Goal: Find contact information: Find contact information

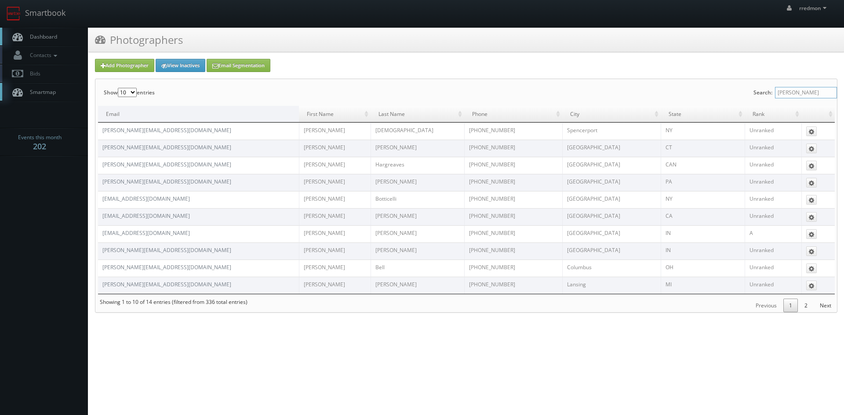
drag, startPoint x: 800, startPoint y: 93, endPoint x: 770, endPoint y: 92, distance: 29.5
click at [770, 92] on label "Search: [PERSON_NAME]" at bounding box center [794, 92] width 83 height 27
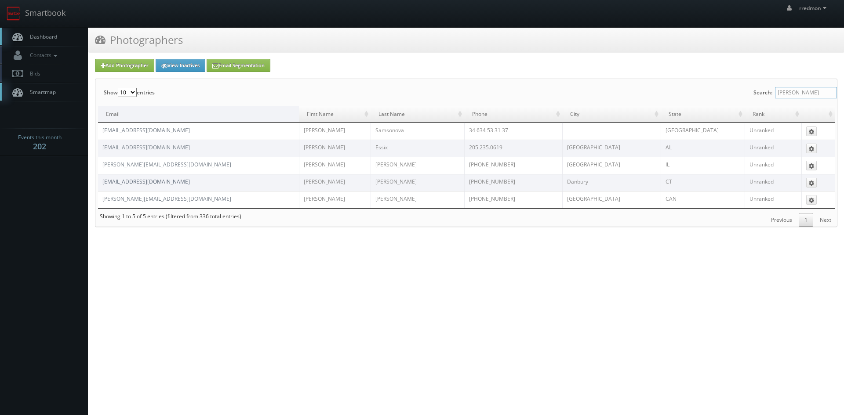
type input "[PERSON_NAME]"
click at [182, 183] on link "[EMAIL_ADDRESS][DOMAIN_NAME]" at bounding box center [145, 181] width 87 height 7
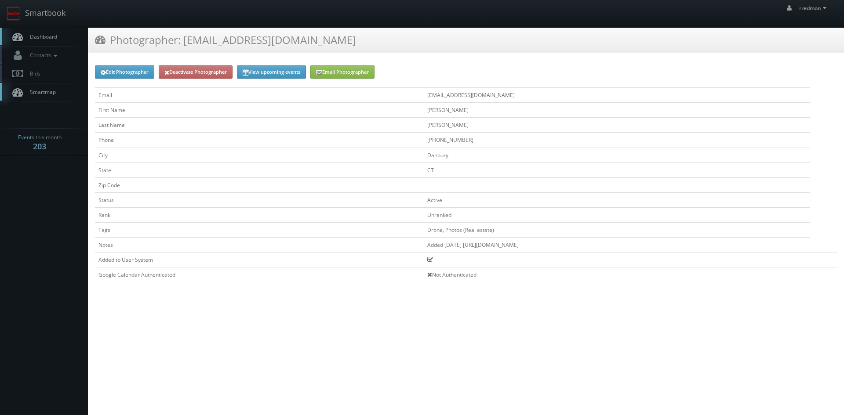
drag, startPoint x: 503, startPoint y: 245, endPoint x: 369, endPoint y: 249, distance: 134.5
click at [424, 249] on td "Added 8-4-23 https://www.tomcarusophotography.com/Real-Estate/" at bounding box center [617, 244] width 386 height 15
copy td "https://www.tomcarusophotography.com/Real-Estate/"
